Goal: Task Accomplishment & Management: Complete application form

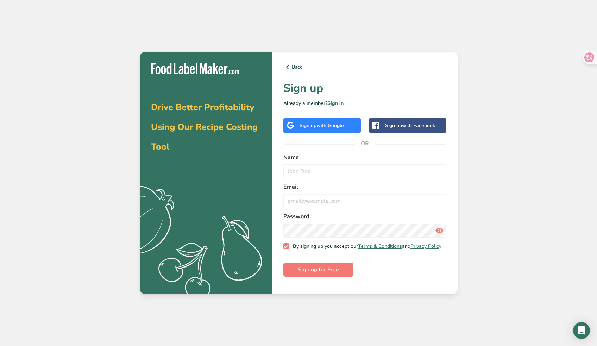
click at [340, 123] on span "with Google" at bounding box center [329, 125] width 27 height 7
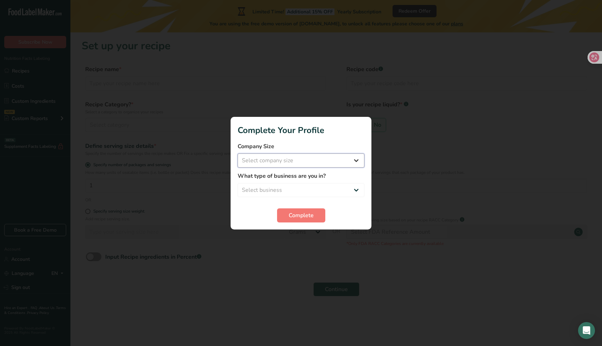
select select "1"
click at [301, 219] on span "Complete" at bounding box center [301, 215] width 25 height 8
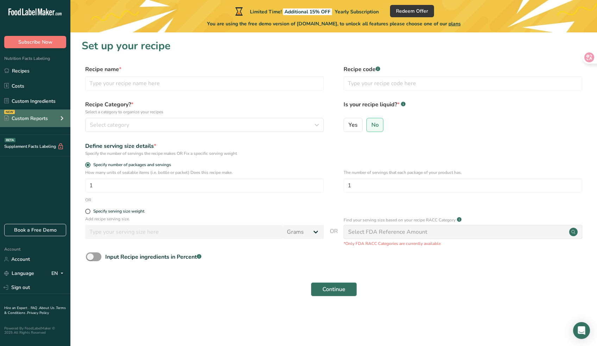
click at [46, 119] on div "Custom Reports" at bounding box center [26, 118] width 44 height 7
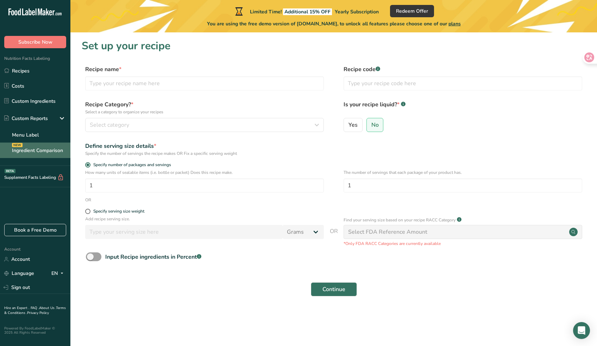
click at [45, 151] on link "Ingredient Comparison NEW" at bounding box center [35, 150] width 70 height 15
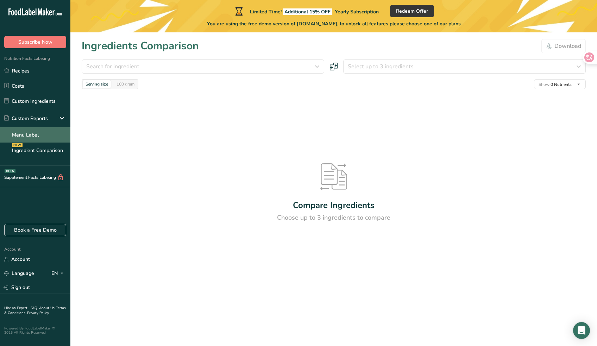
click at [45, 139] on link "Menu Label" at bounding box center [35, 134] width 70 height 15
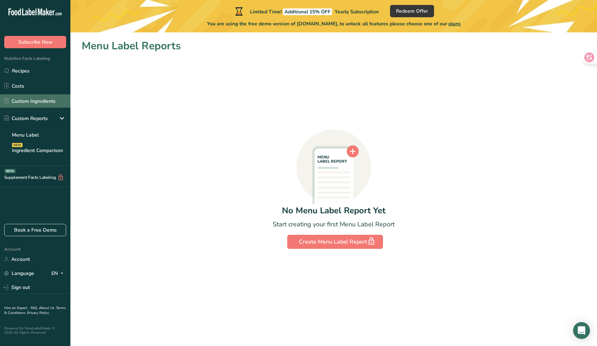
click at [41, 99] on link "Custom Ingredients" at bounding box center [35, 100] width 70 height 13
